Goal: Task Accomplishment & Management: Use online tool/utility

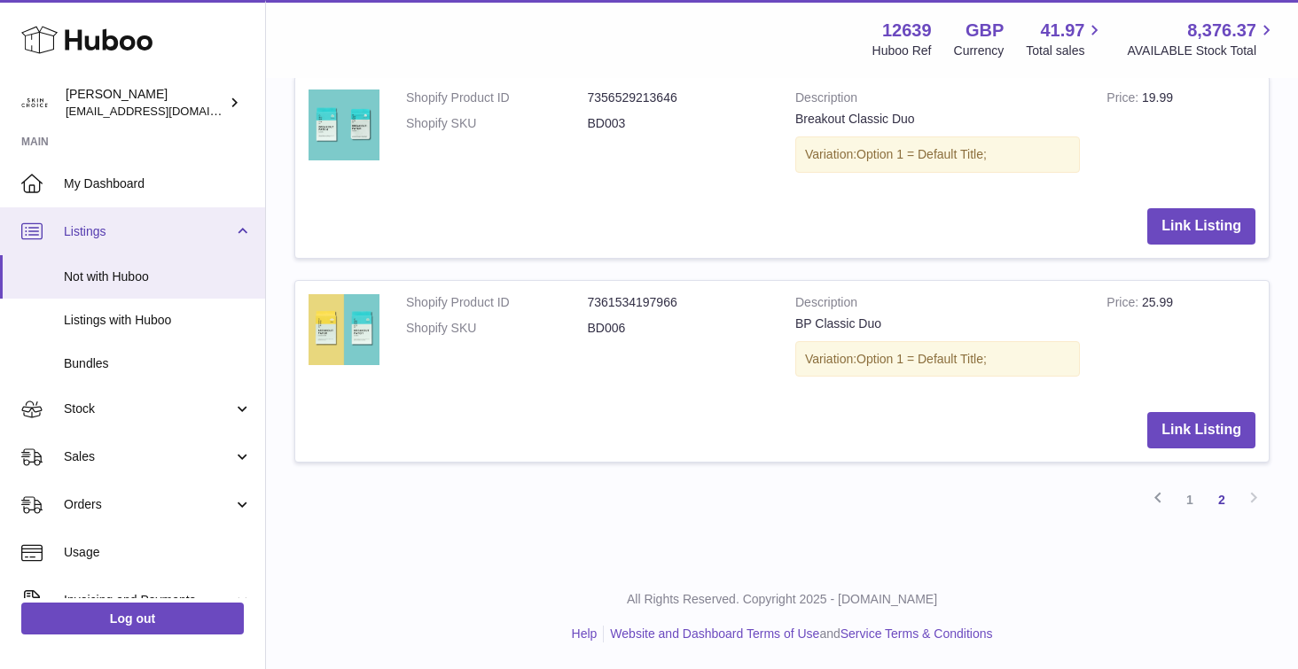
click at [182, 235] on span "Listings" at bounding box center [148, 231] width 169 height 17
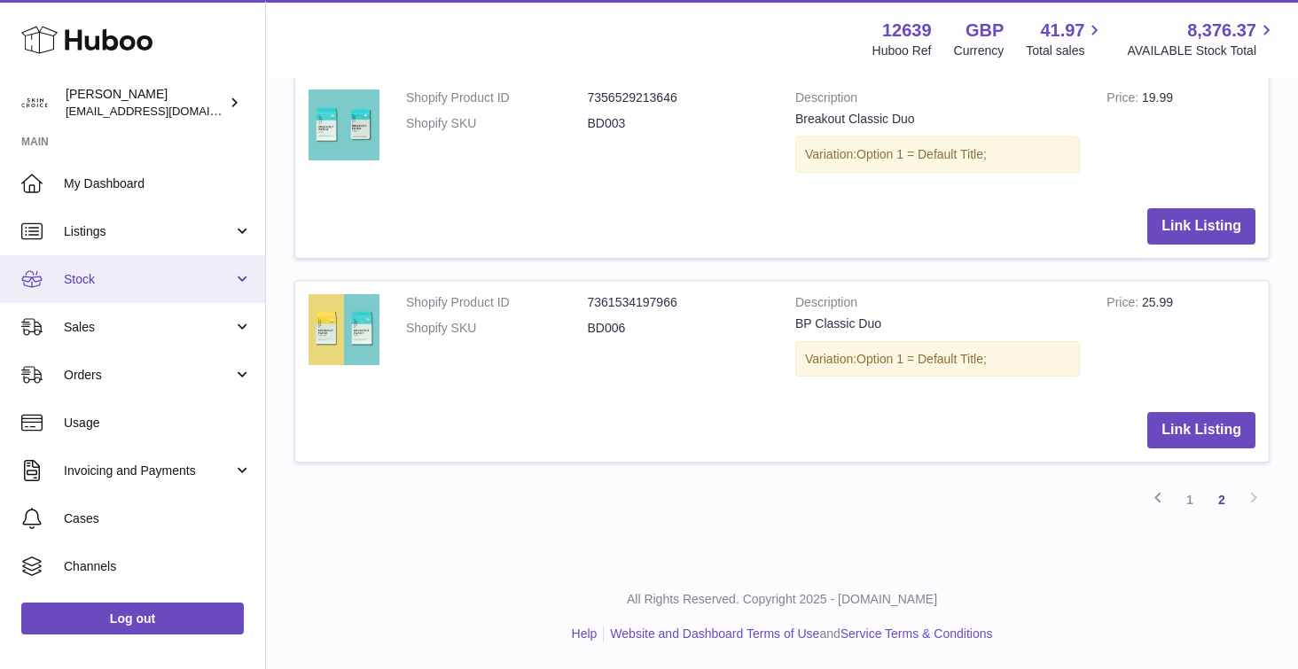
click at [178, 292] on link "Stock" at bounding box center [132, 279] width 265 height 48
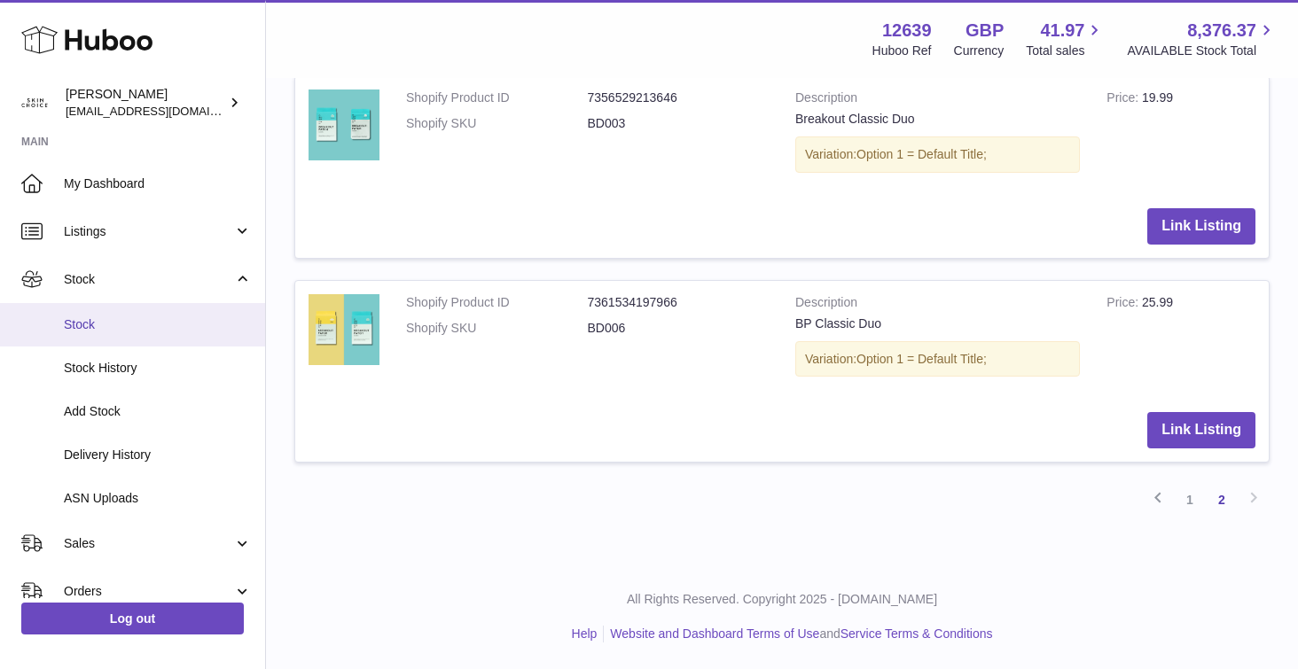
click at [168, 330] on span "Stock" at bounding box center [158, 324] width 188 height 17
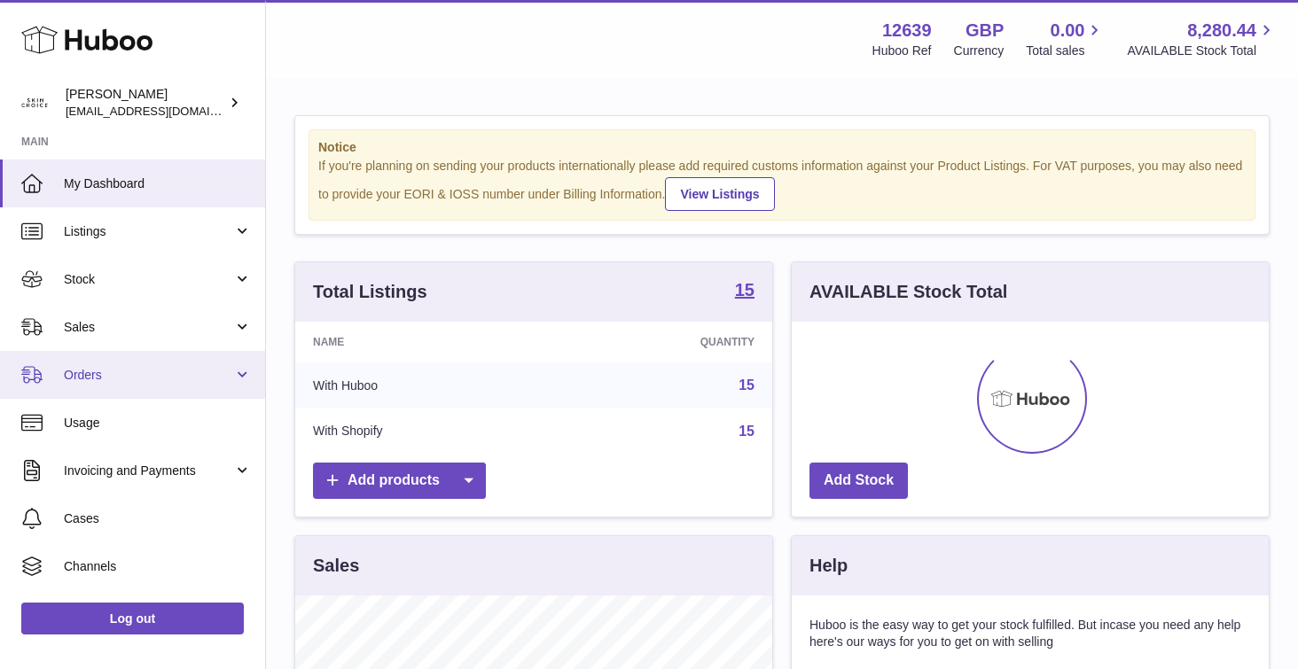
scroll to position [277, 477]
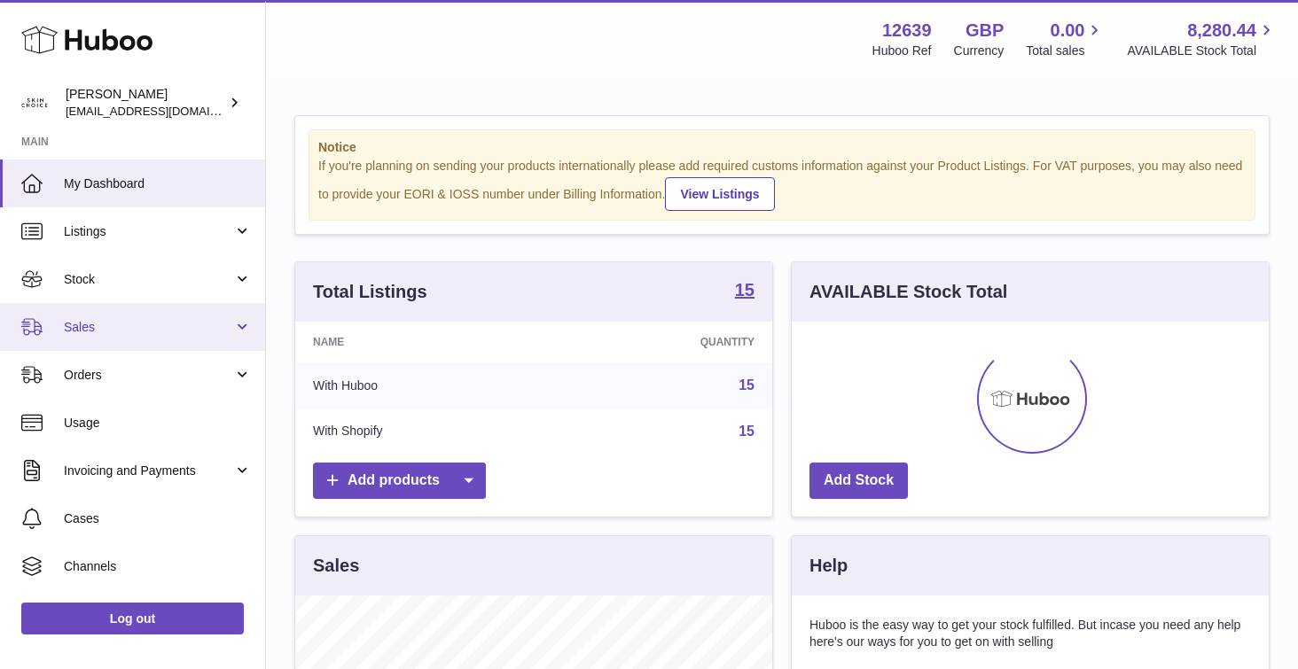
click at [152, 336] on link "Sales" at bounding box center [132, 327] width 265 height 48
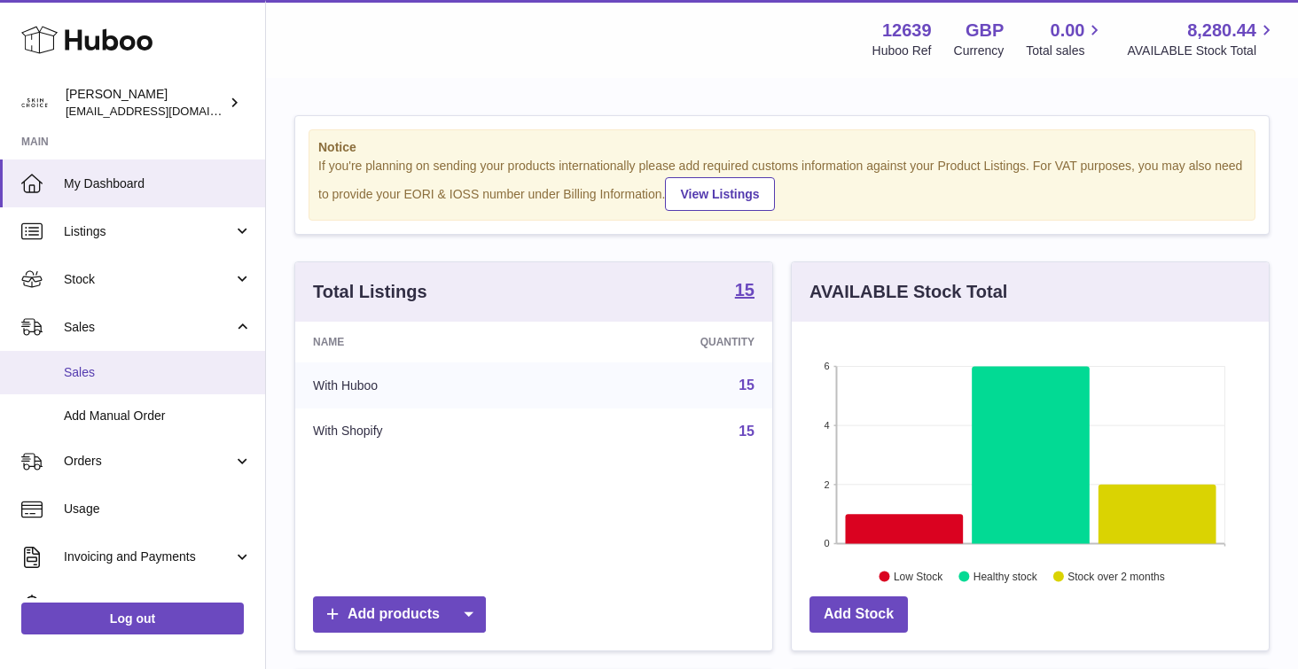
click at [144, 362] on link "Sales" at bounding box center [132, 372] width 265 height 43
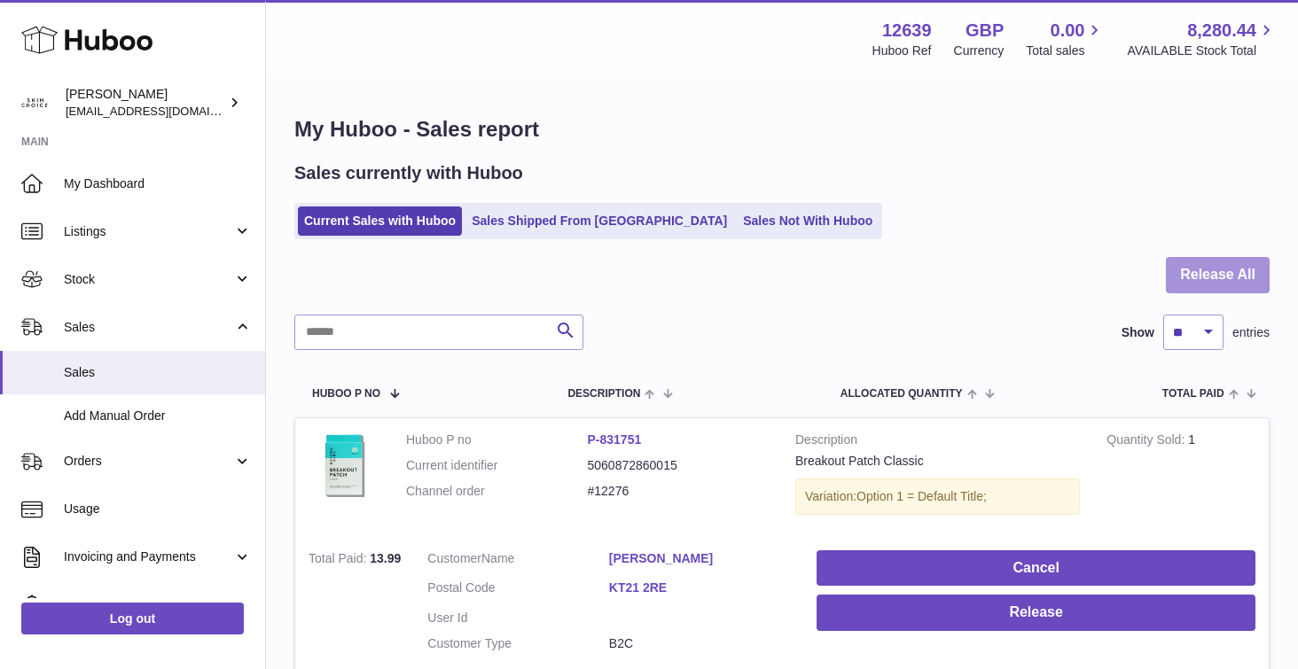
click at [1229, 269] on button "Release All" at bounding box center [1217, 275] width 104 height 36
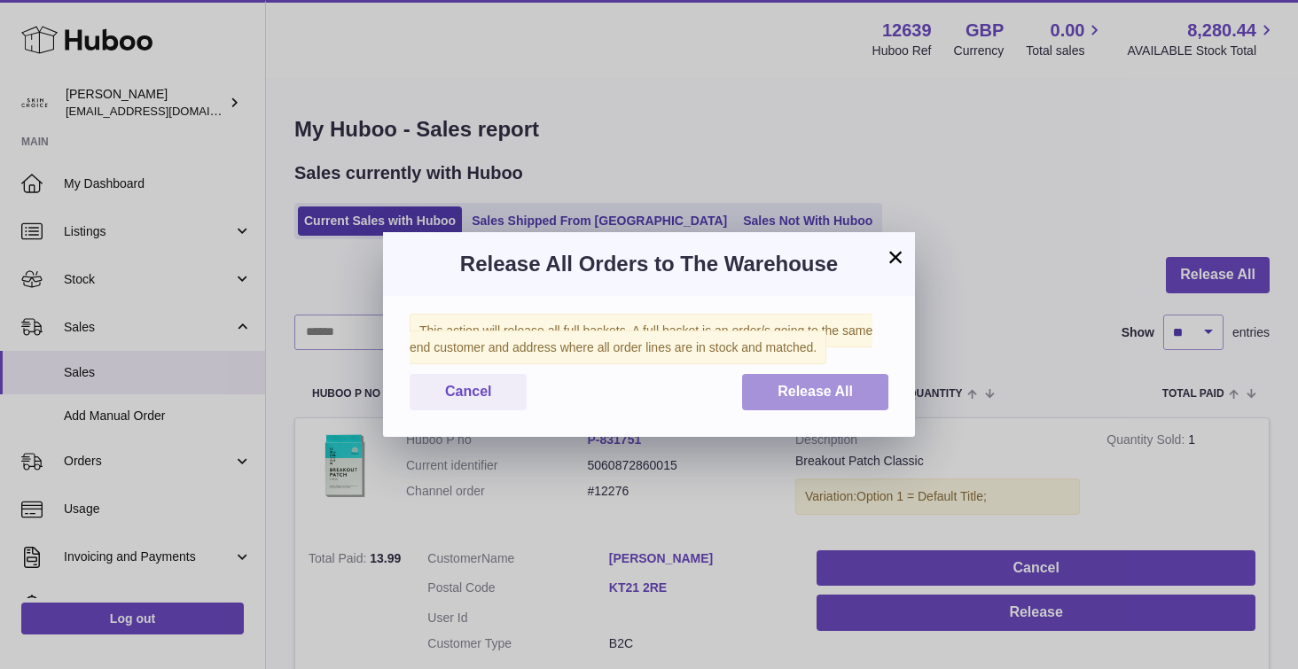
click at [825, 384] on span "Release All" at bounding box center [814, 391] width 75 height 15
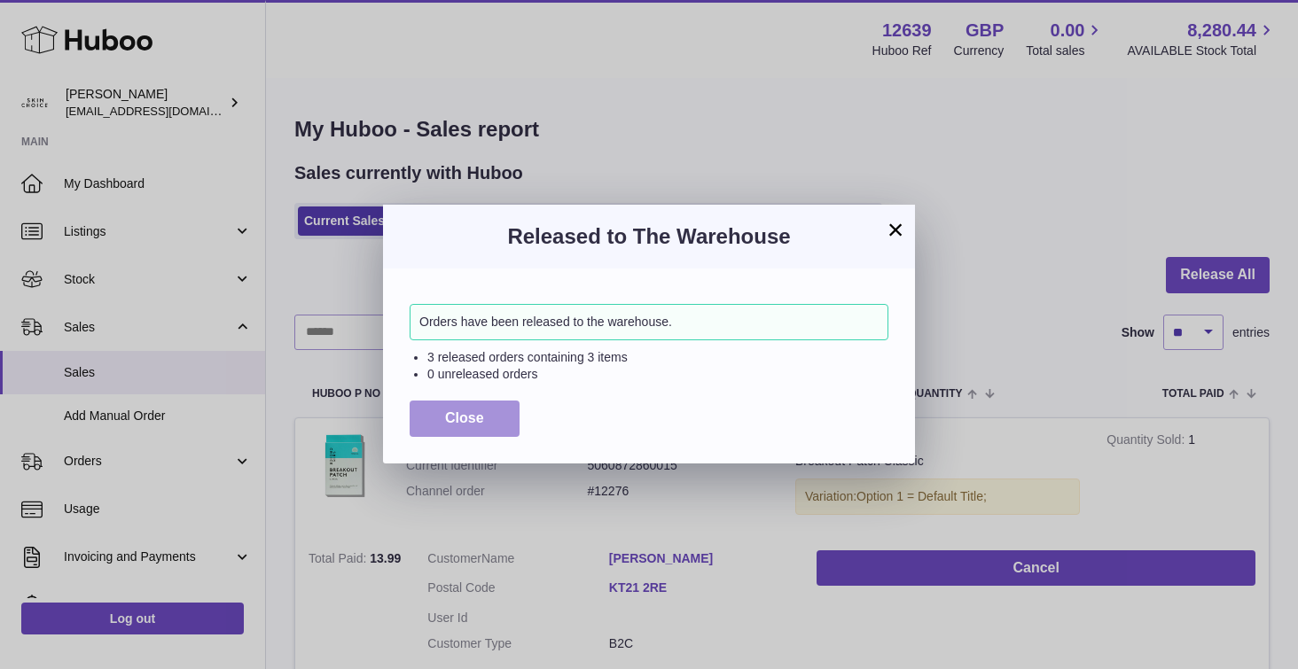
click at [441, 425] on button "Close" at bounding box center [464, 419] width 110 height 36
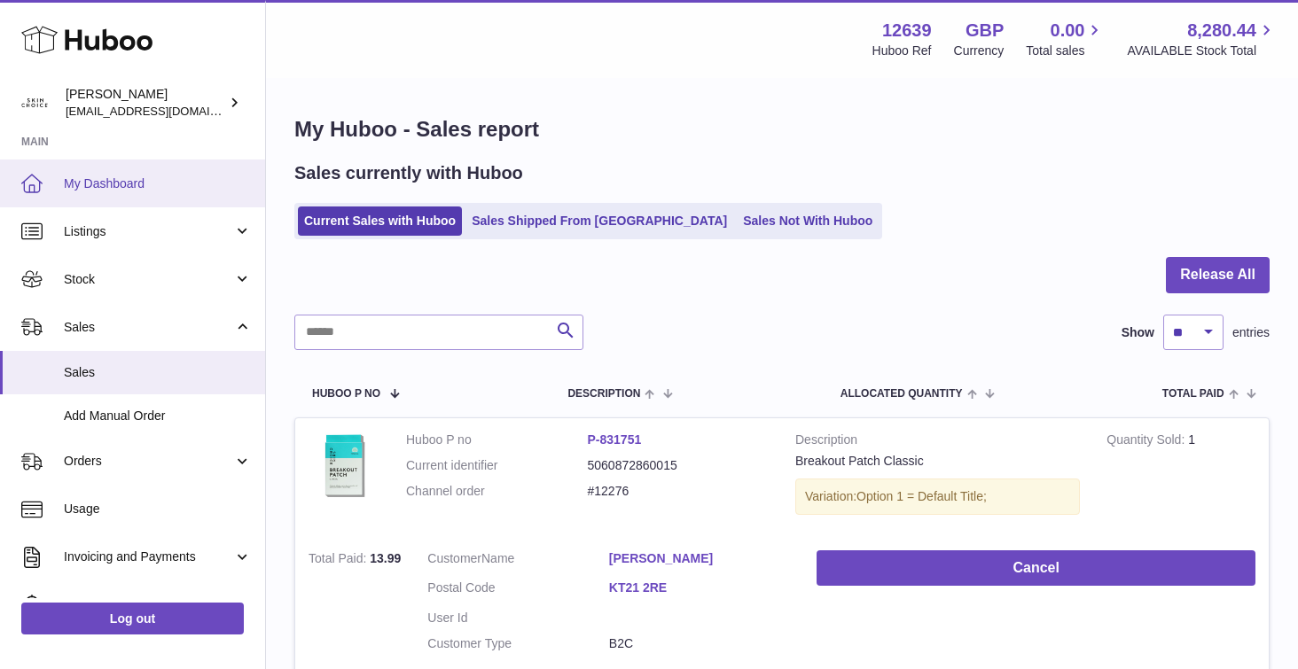
click at [130, 184] on span "My Dashboard" at bounding box center [158, 183] width 188 height 17
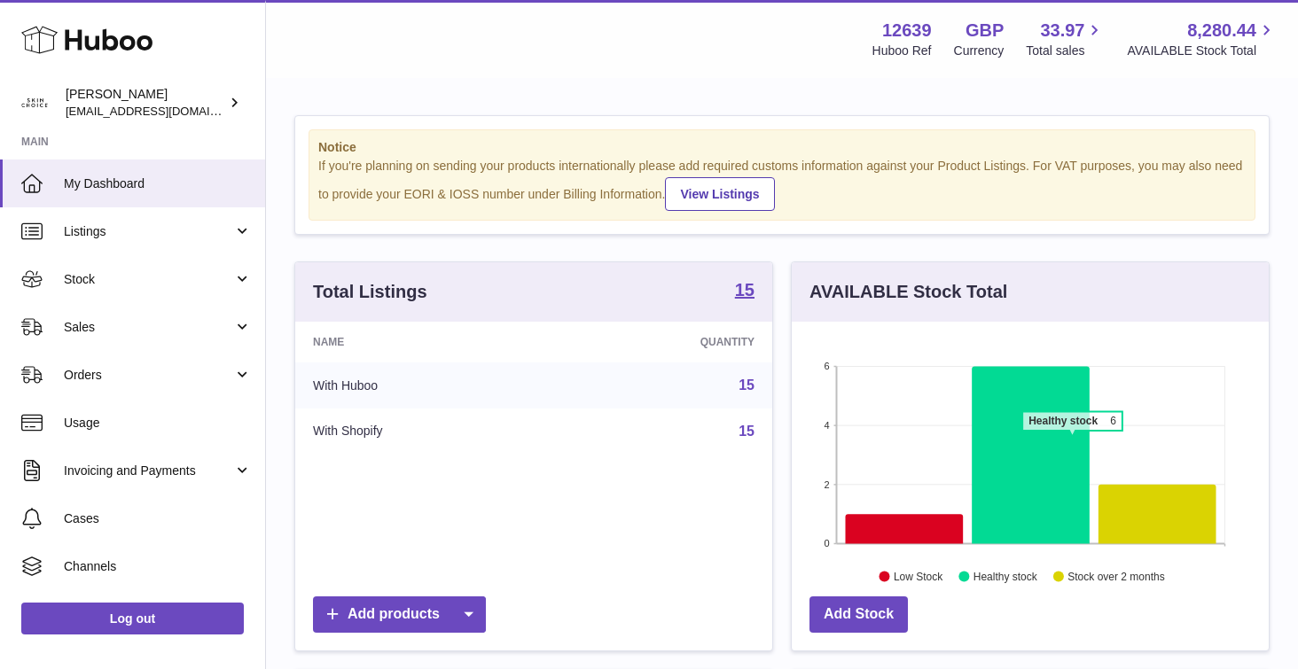
scroll to position [277, 477]
click at [905, 524] on icon at bounding box center [905, 528] width 118 height 29
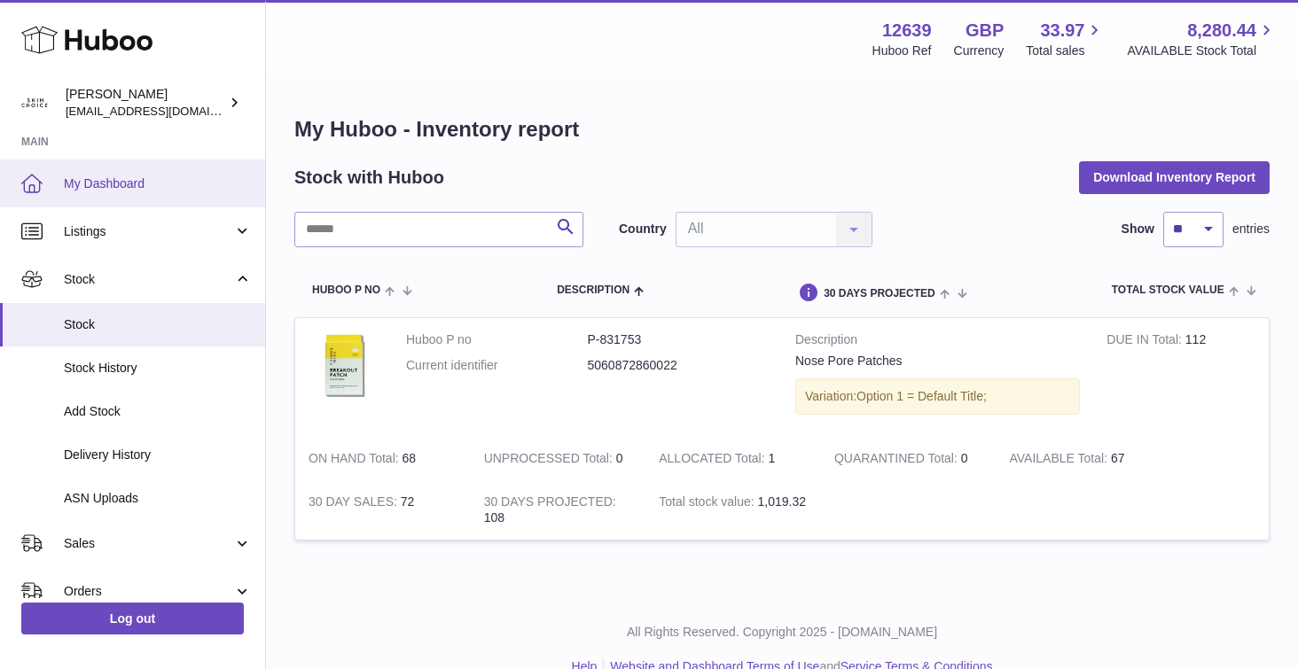
click at [90, 169] on link "My Dashboard" at bounding box center [132, 184] width 265 height 48
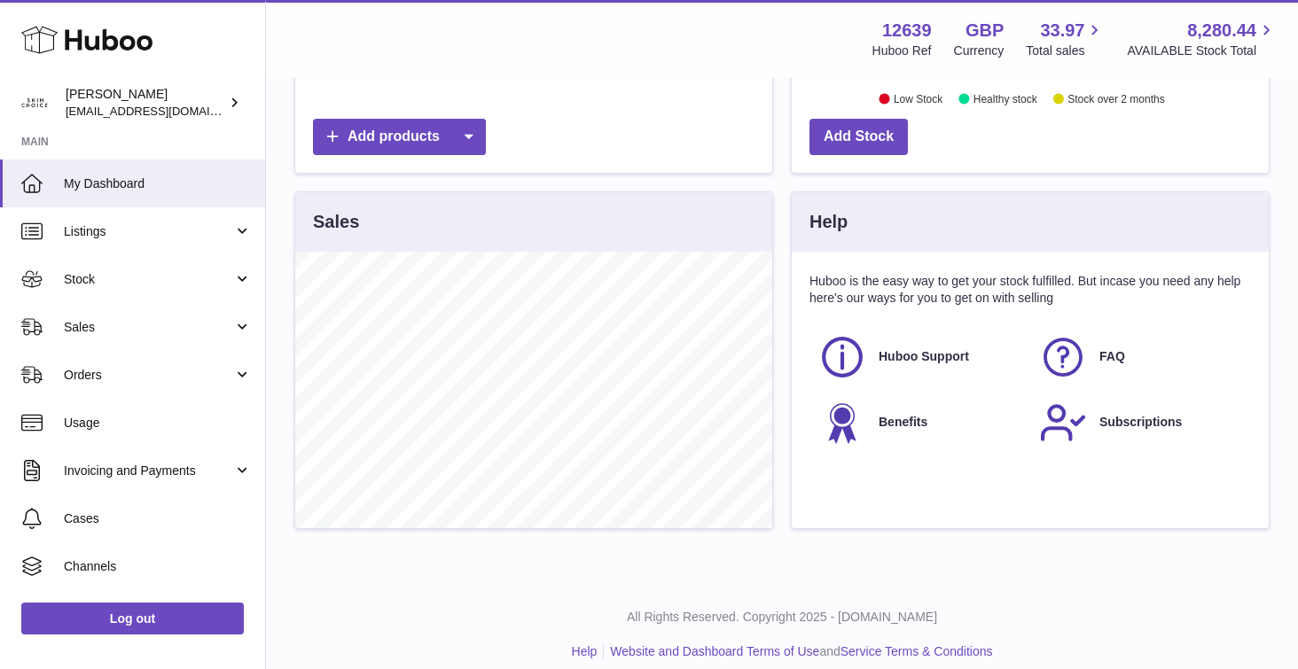
scroll to position [495, 0]
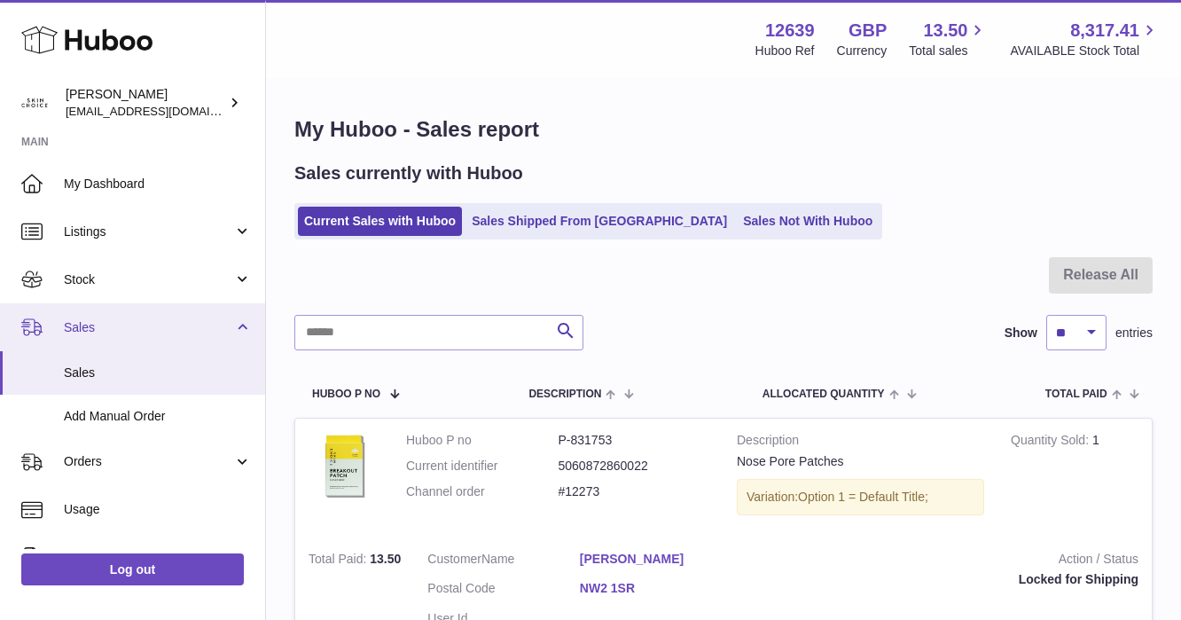
click at [169, 314] on link "Sales" at bounding box center [132, 327] width 265 height 48
